Goal: Answer question/provide support

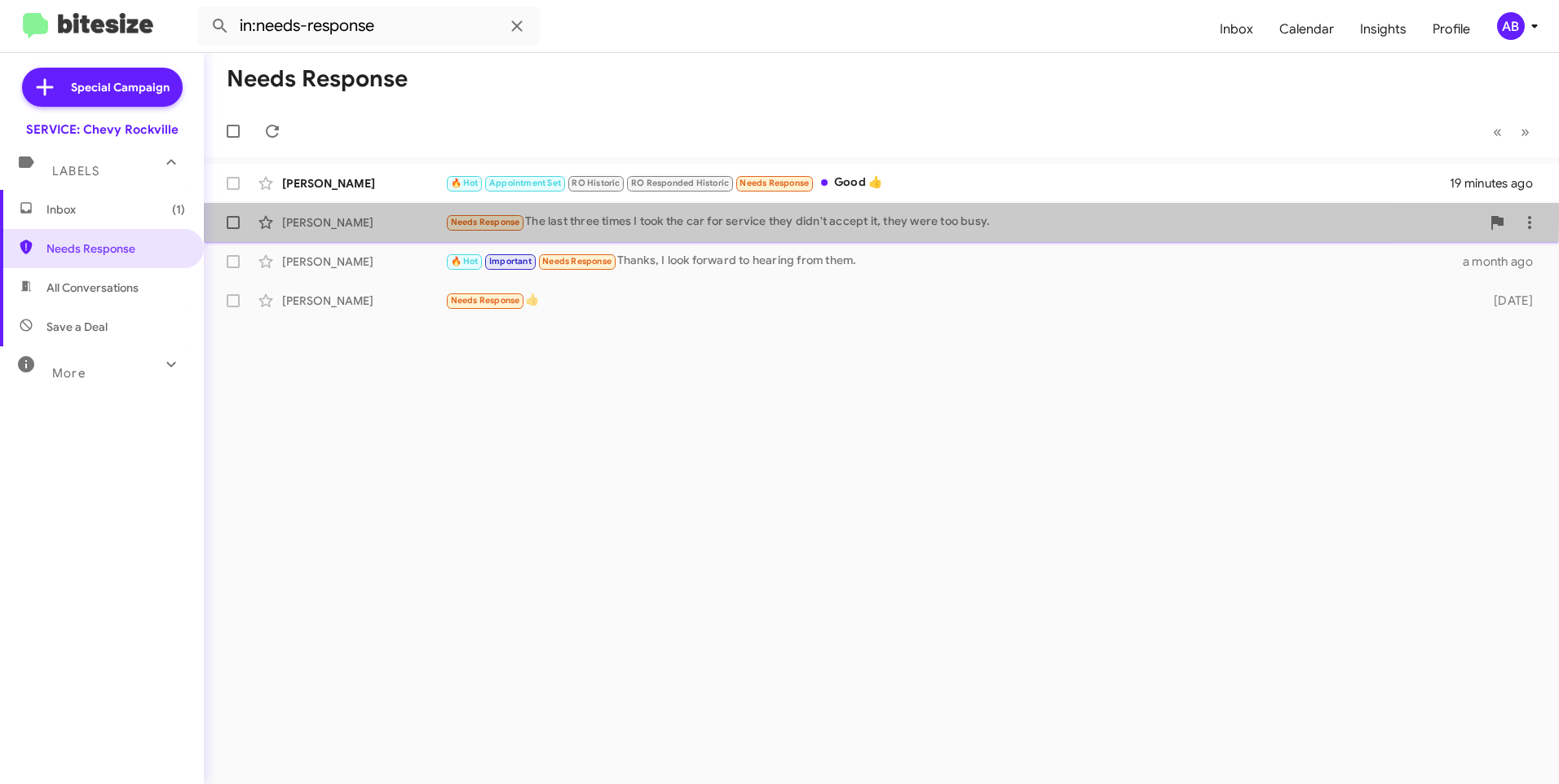
click at [337, 213] on div "[PERSON_NAME] Needs Response The last three times I took the car for service th…" at bounding box center [882, 222] width 1330 height 33
